Goal: Information Seeking & Learning: Learn about a topic

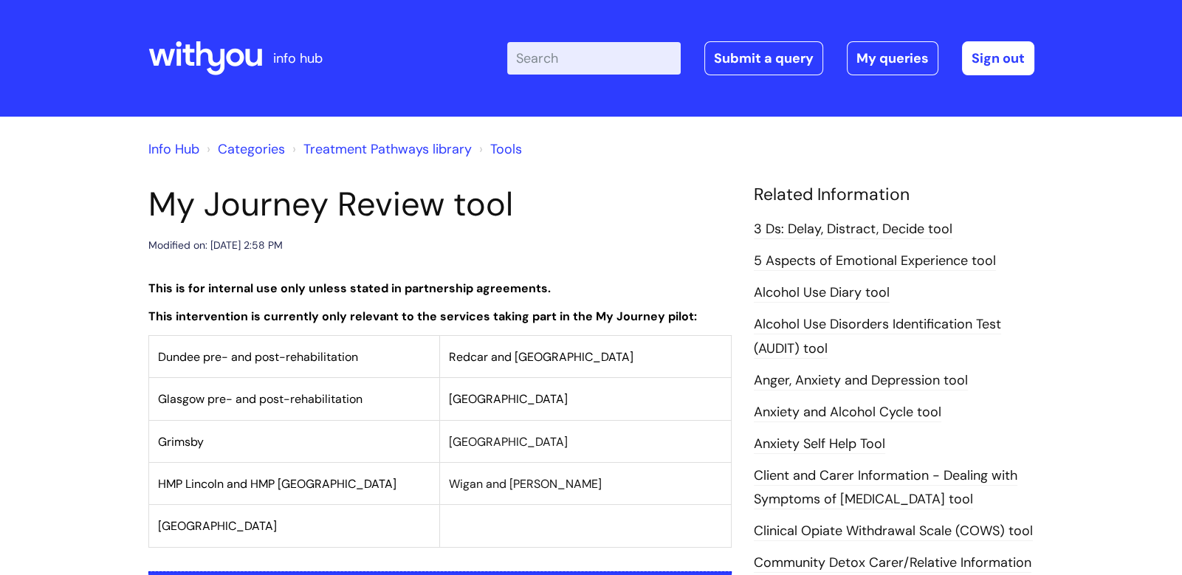
click at [570, 49] on input "Enter your search term here..." at bounding box center [594, 58] width 174 height 32
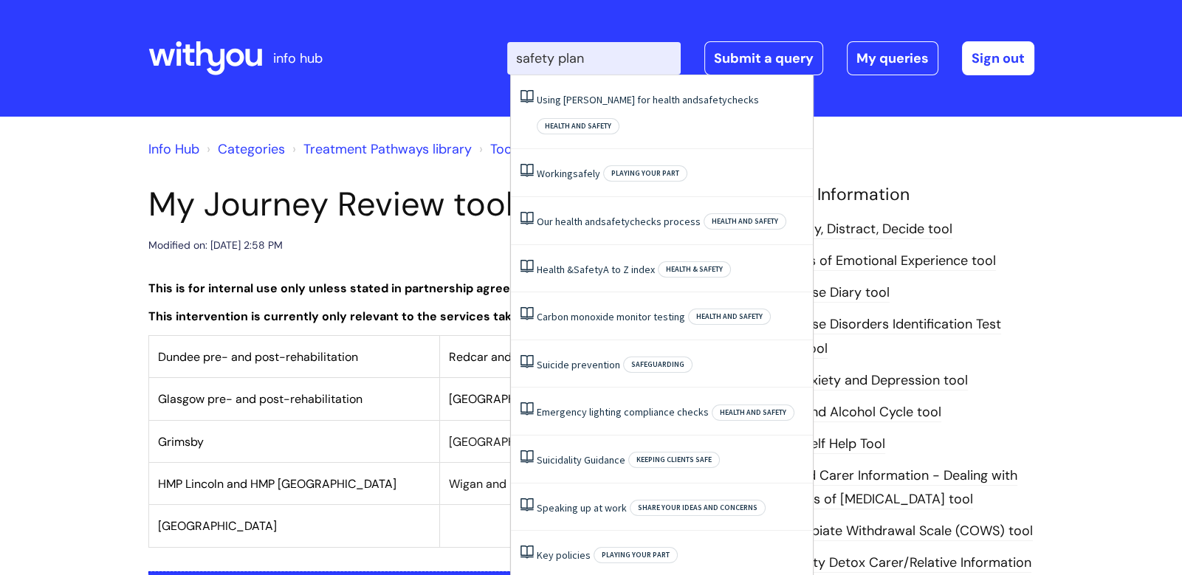
type input "safety plan"
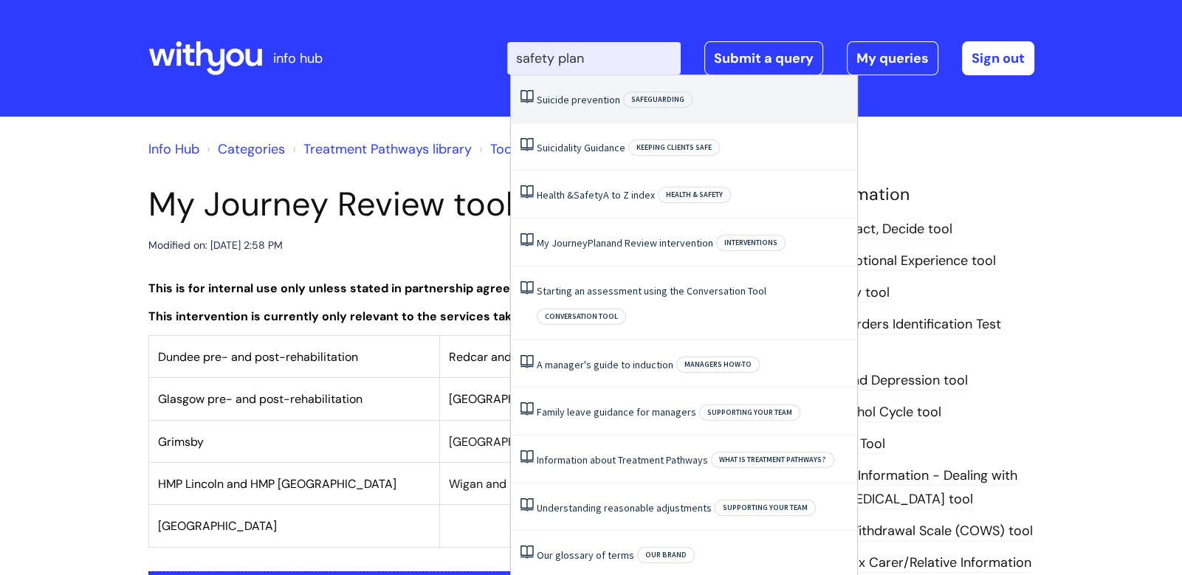
click at [593, 108] on li "Suicide prevention Safeguarding" at bounding box center [684, 99] width 346 height 48
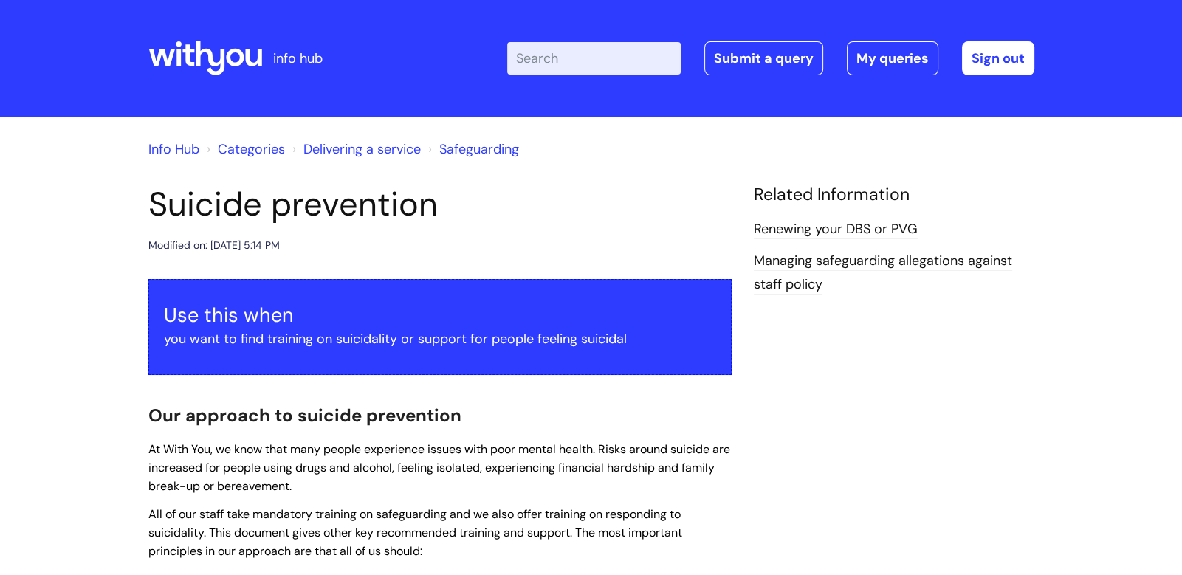
click at [569, 55] on input "Enter your search term here..." at bounding box center [594, 58] width 174 height 32
type input "suicide"
click button "Search" at bounding box center [0, 0] width 0 height 0
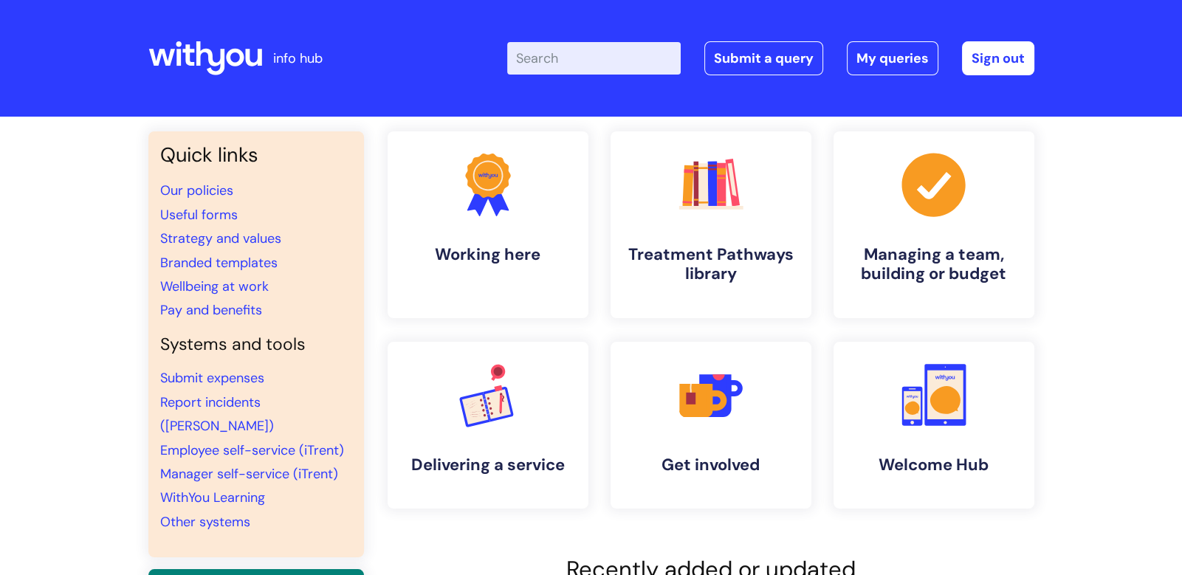
click at [614, 32] on div "Enter your search term here... Search Submit a query My queries Welcome [PERSON…" at bounding box center [702, 58] width 666 height 87
click at [607, 60] on input "Enter your search term here..." at bounding box center [594, 58] width 174 height 32
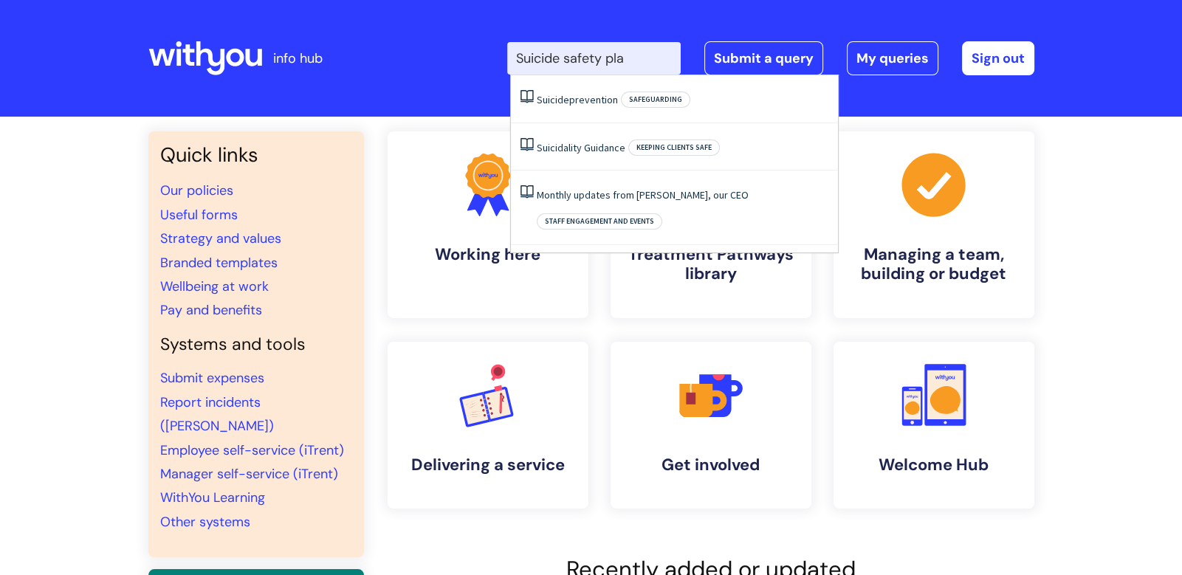
type input "Suicide safety plan"
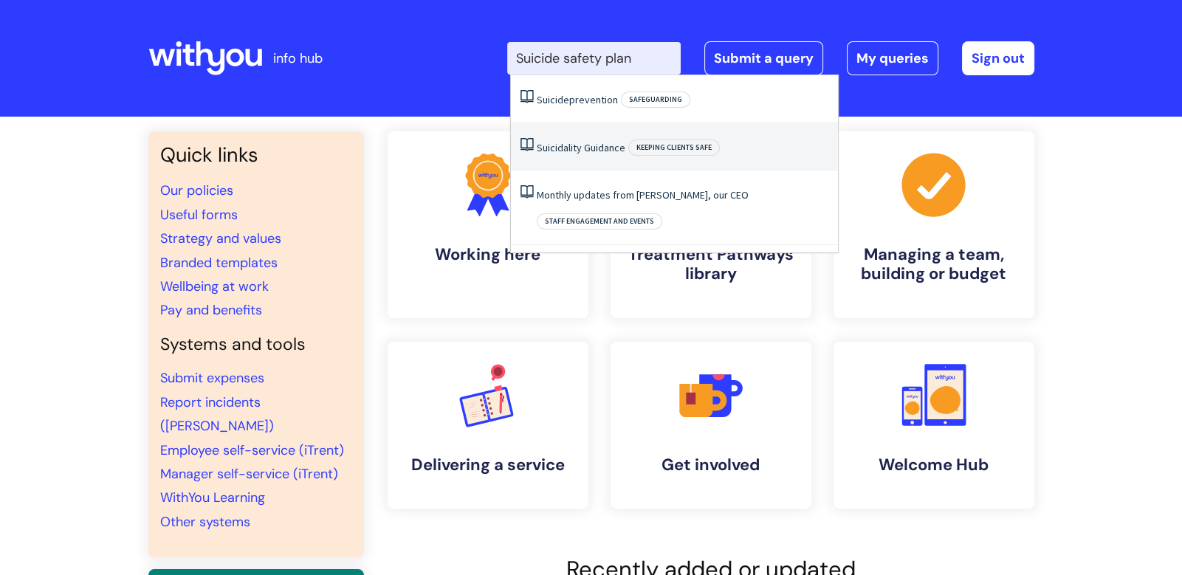
click at [585, 148] on link "Suicidality Guidance" at bounding box center [581, 147] width 89 height 13
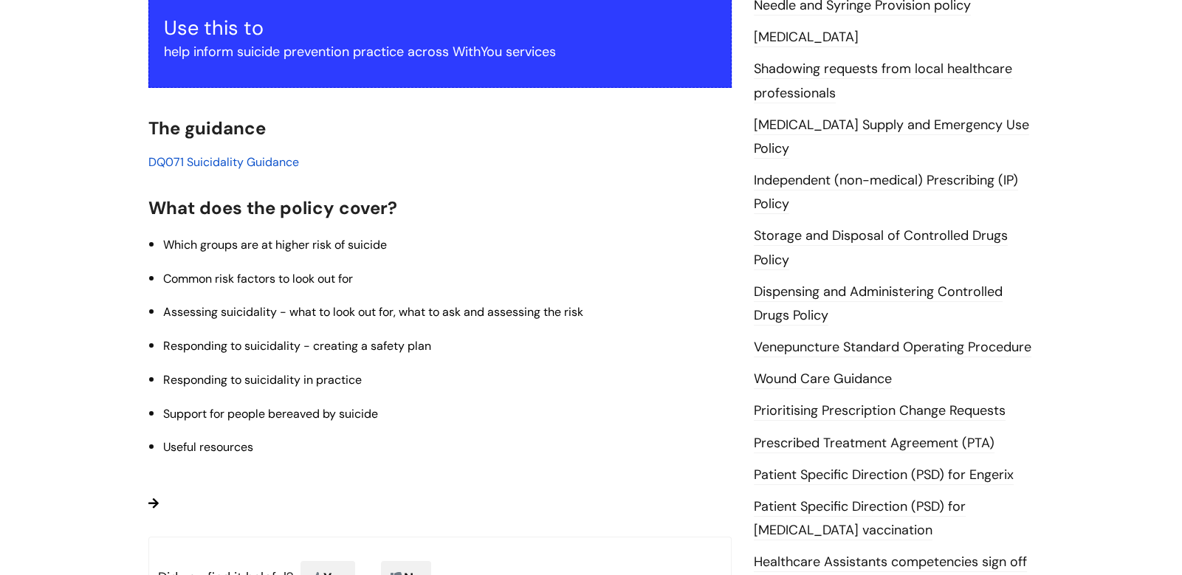
scroll to position [107, 0]
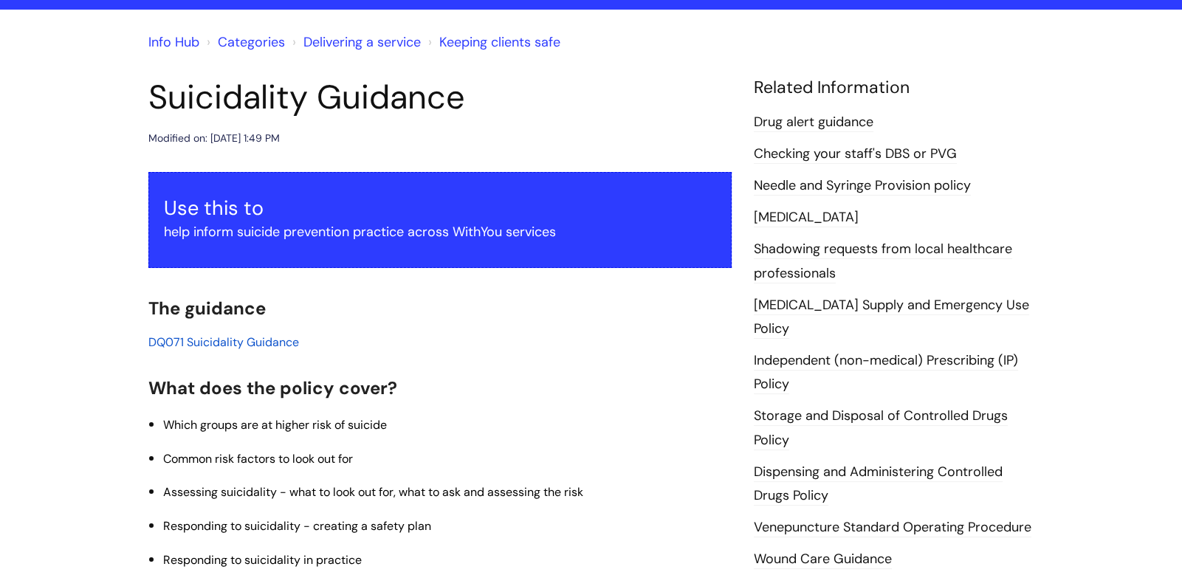
click at [238, 341] on span "DQ071 Suicidality Guidance" at bounding box center [223, 343] width 151 height 16
